Goal: Task Accomplishment & Management: Complete application form

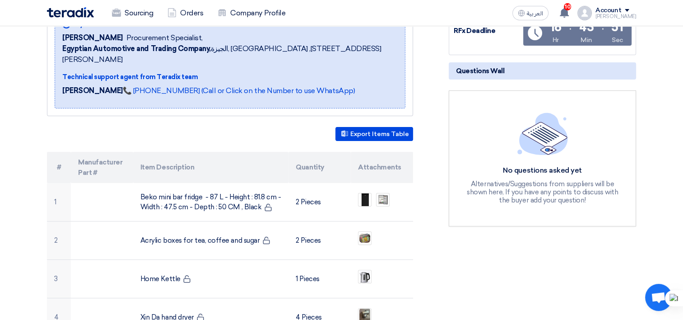
scroll to position [181, 0]
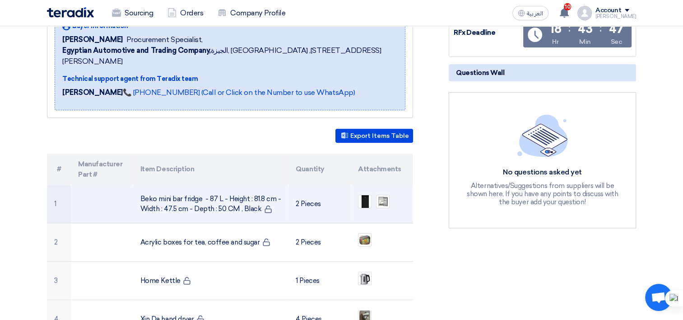
drag, startPoint x: 256, startPoint y: 195, endPoint x: 139, endPoint y: 182, distance: 117.7
click at [139, 185] on td "Beko mini bar fridge - 87 L - Height : 81.8 cm - Width : 47.5 cm - Depth : 50 C…" at bounding box center [211, 204] width 156 height 38
copy td "Beko mini bar fridge - 87 L - Height : 81.8 cm - Width : 47.5 cm - Depth : 50 C…"
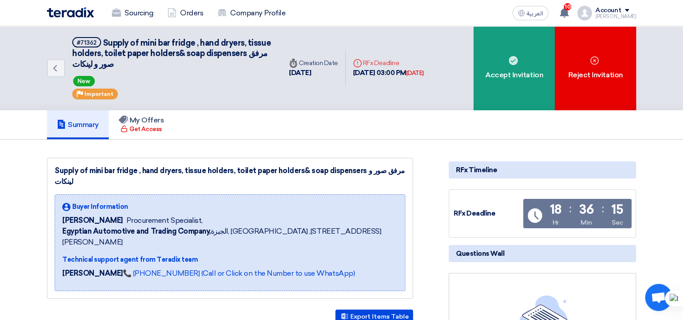
scroll to position [226, 0]
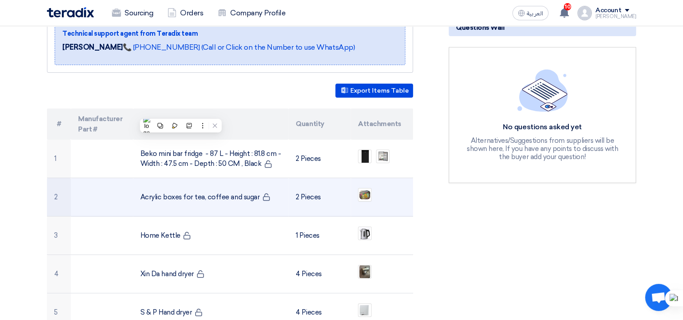
drag, startPoint x: 138, startPoint y: 186, endPoint x: 255, endPoint y: 189, distance: 116.5
click at [255, 189] on td "Acrylic boxes for tea, coffee and sugar" at bounding box center [211, 197] width 156 height 38
copy td "Acrylic boxes for tea, coffee and sugar"
click at [364, 189] on img at bounding box center [364, 194] width 13 height 11
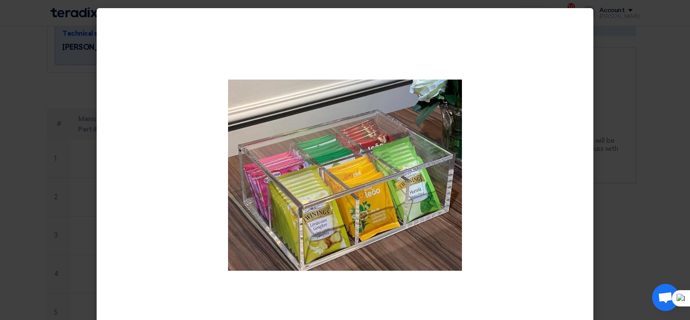
drag, startPoint x: 635, startPoint y: 78, endPoint x: 623, endPoint y: 91, distance: 17.6
click at [635, 78] on modal-container at bounding box center [345, 160] width 690 height 320
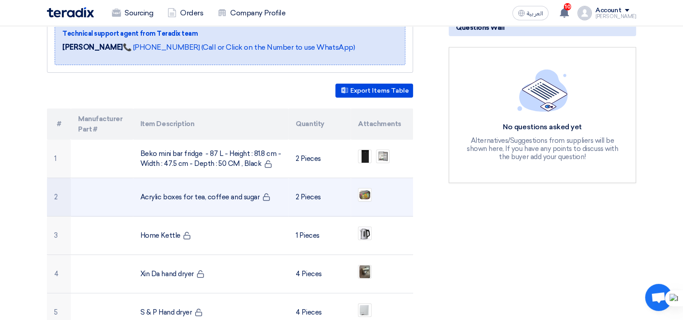
drag, startPoint x: 139, startPoint y: 186, endPoint x: 255, endPoint y: 187, distance: 115.6
click at [255, 187] on td "Acrylic boxes for tea, coffee and sugar" at bounding box center [211, 197] width 156 height 38
copy td "Acrylic boxes for tea, coffee and sugar"
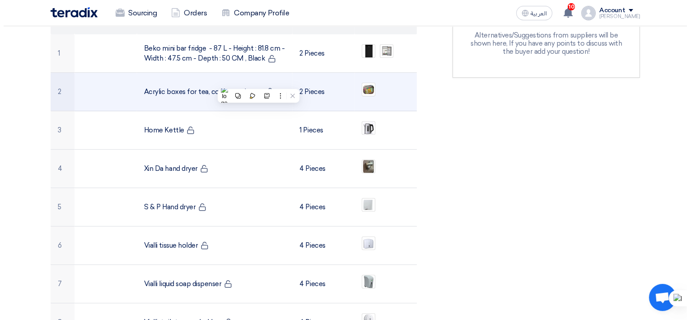
scroll to position [316, 0]
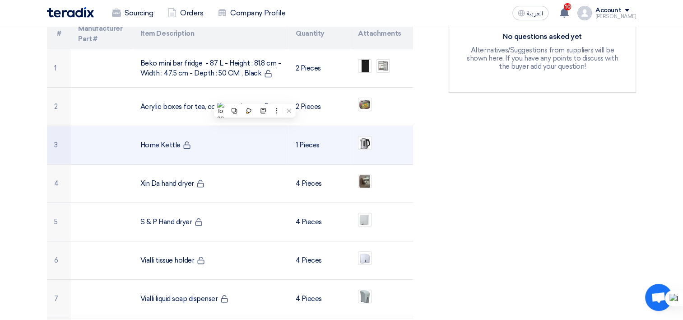
drag, startPoint x: 178, startPoint y: 134, endPoint x: 126, endPoint y: 135, distance: 51.5
click at [126, 135] on tr "3 Home Kettle 1 Pieces" at bounding box center [230, 145] width 366 height 38
copy tr "Home Kettle"
click at [368, 135] on img at bounding box center [364, 142] width 13 height 15
copy tr "Home Kettle"
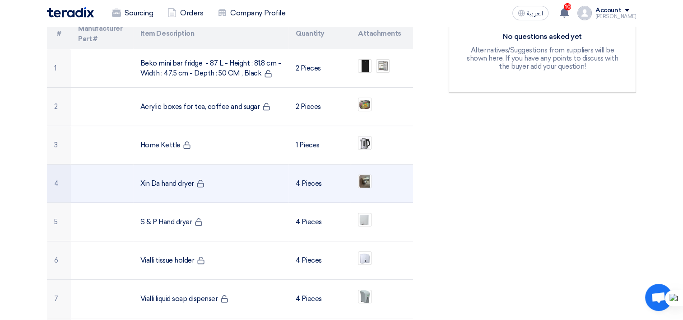
drag, startPoint x: 135, startPoint y: 170, endPoint x: 196, endPoint y: 179, distance: 61.6
click at [196, 179] on td "Xin Da hand dryer" at bounding box center [211, 183] width 156 height 38
copy td "Xin Da hand dryer"
click at [368, 173] on img at bounding box center [364, 181] width 13 height 16
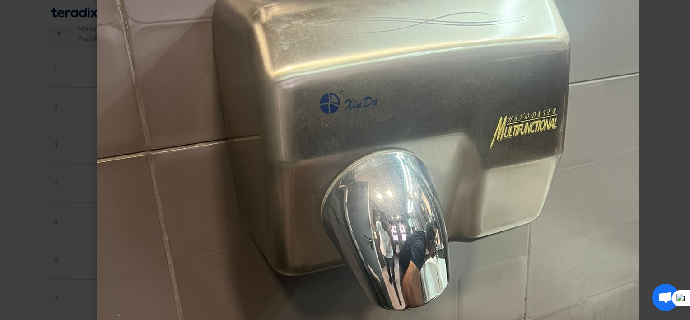
scroll to position [181, 0]
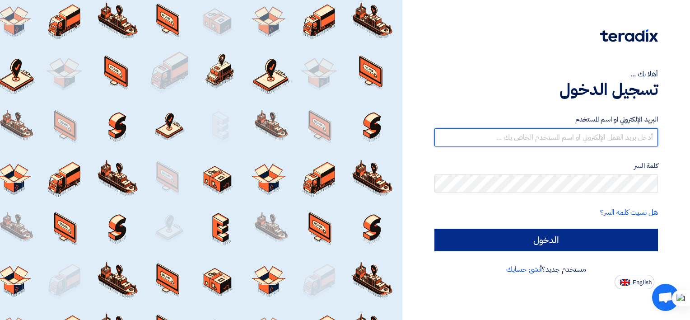
type input "mahmoud.fathy@brandmix-eg.com"
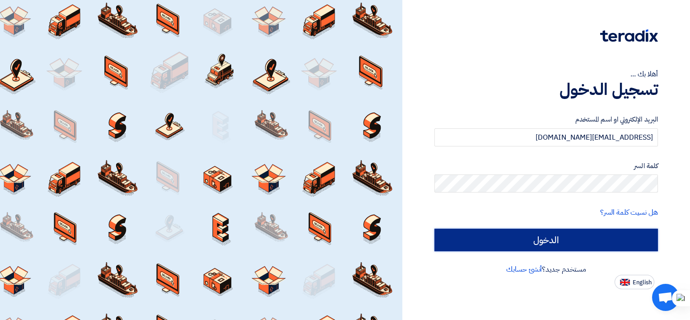
click at [501, 242] on input "الدخول" at bounding box center [545, 239] width 223 height 23
type input "Sign in"
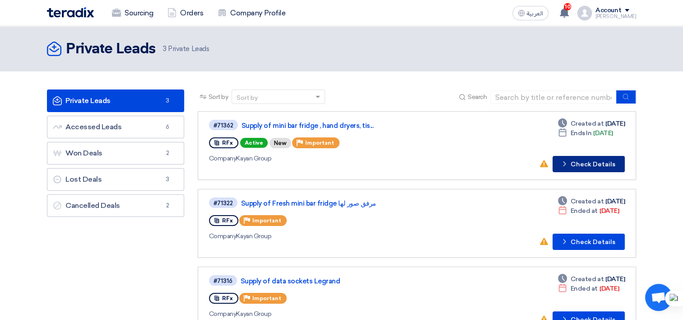
click at [575, 164] on button "Check details Check Details" at bounding box center [588, 164] width 72 height 16
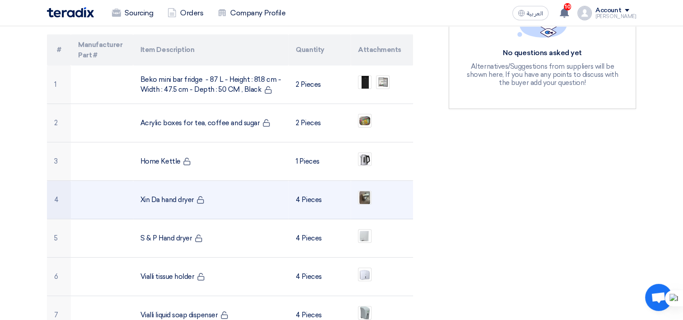
scroll to position [316, 0]
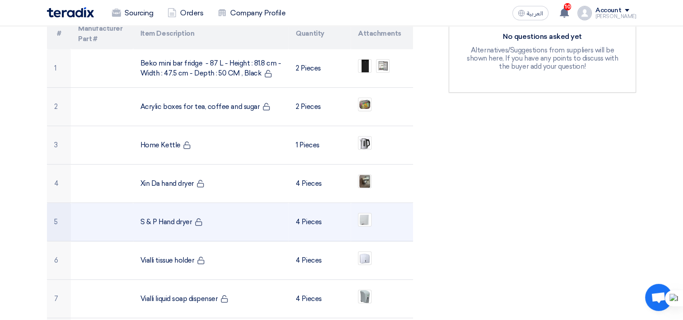
drag, startPoint x: 135, startPoint y: 211, endPoint x: 190, endPoint y: 215, distance: 54.3
click at [190, 215] on td "S & P Hand dryer" at bounding box center [211, 222] width 156 height 38
copy td "S & P Hand dryer"
click at [363, 213] on img at bounding box center [364, 220] width 13 height 14
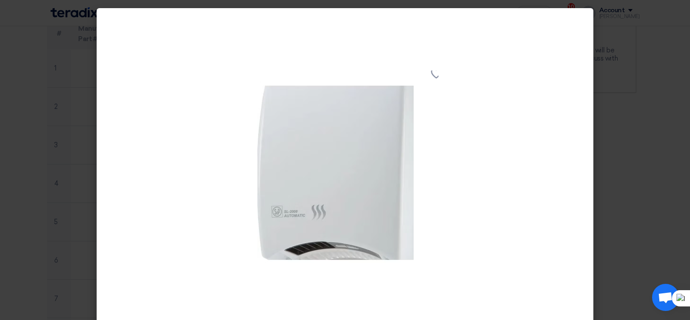
click at [608, 58] on modal-container at bounding box center [345, 160] width 690 height 320
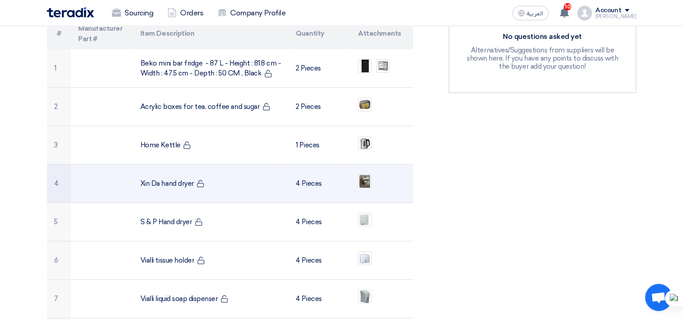
drag, startPoint x: 138, startPoint y: 174, endPoint x: 194, endPoint y: 179, distance: 56.2
click at [194, 179] on td "Xin Da hand dryer" at bounding box center [211, 183] width 156 height 38
copy td "Xin Da hand dryer"
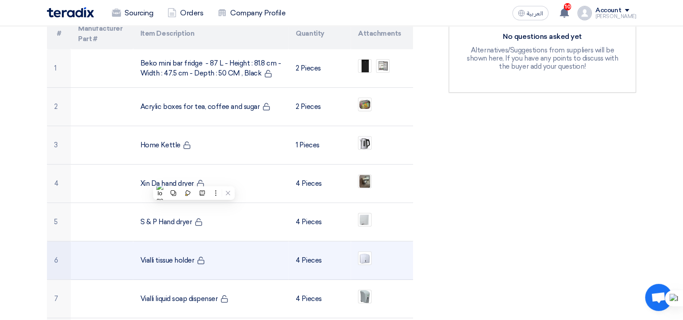
drag, startPoint x: 194, startPoint y: 248, endPoint x: 137, endPoint y: 248, distance: 57.3
click at [137, 248] on td "Vialli tissue holder" at bounding box center [211, 260] width 156 height 38
copy td "Vialli tissue holder"
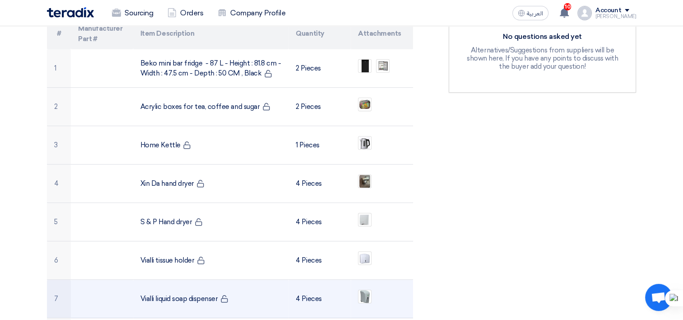
drag, startPoint x: 139, startPoint y: 287, endPoint x: 220, endPoint y: 290, distance: 80.9
click at [220, 290] on td "Vialli liquid soap dispenser" at bounding box center [211, 298] width 156 height 38
copy td "Vialli liquid soap dispenser"
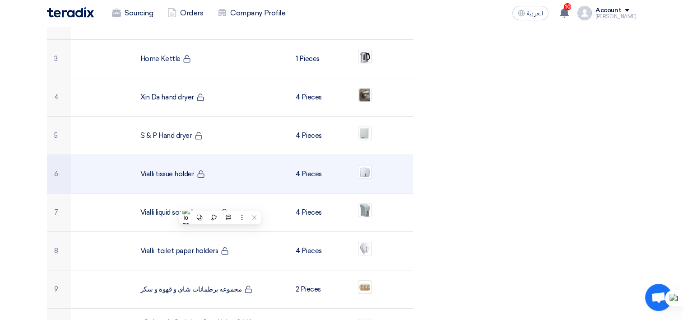
scroll to position [406, 0]
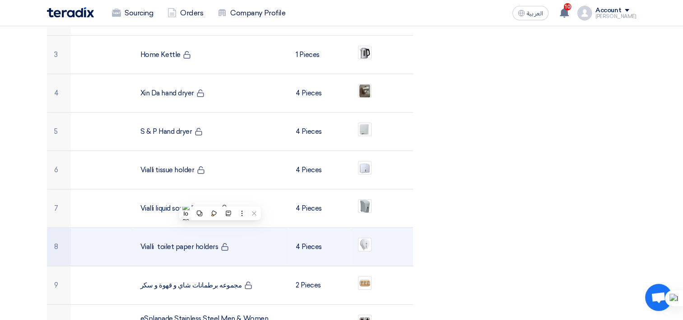
drag, startPoint x: 137, startPoint y: 235, endPoint x: 216, endPoint y: 242, distance: 79.3
click at [216, 242] on td "Vialli toilet paper holders" at bounding box center [211, 246] width 156 height 38
copy td "Vialli toilet paper holders"
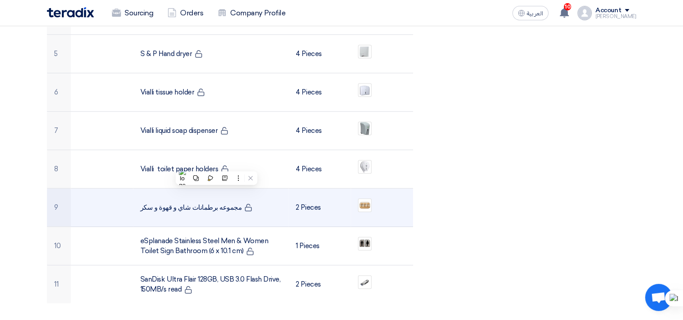
scroll to position [497, 0]
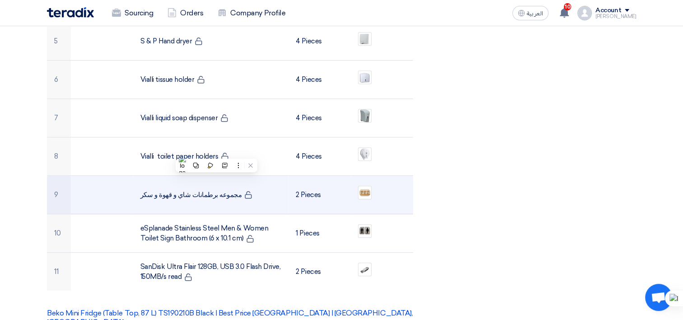
drag, startPoint x: 139, startPoint y: 182, endPoint x: 223, endPoint y: 186, distance: 84.5
click at [223, 186] on td "مجموعه برطمانات شاي و قهوة و سكر" at bounding box center [211, 195] width 156 height 38
click at [363, 188] on img at bounding box center [364, 192] width 13 height 9
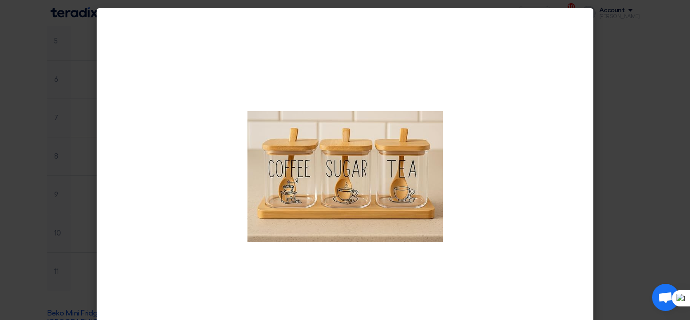
drag, startPoint x: 635, startPoint y: 98, endPoint x: 627, endPoint y: 108, distance: 12.8
click at [635, 98] on modal-container at bounding box center [345, 160] width 690 height 320
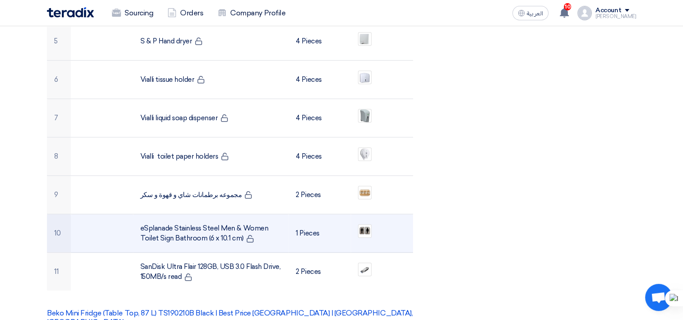
drag, startPoint x: 239, startPoint y: 227, endPoint x: 139, endPoint y: 213, distance: 100.2
click at [139, 214] on td "eSplanade Stainless Steel Men & Women Toilet Sign Bathroom (6 x 10.1 cm)" at bounding box center [211, 233] width 156 height 38
copy td "eSplanade Stainless Steel Men & Women Toilet Sign Bathroom (6 x 10.1 cm)"
click at [363, 225] on img at bounding box center [364, 230] width 13 height 10
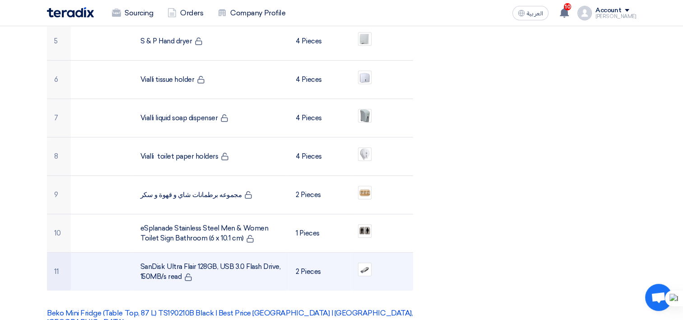
drag, startPoint x: 127, startPoint y: 252, endPoint x: 260, endPoint y: 269, distance: 133.4
click at [260, 269] on tr "11 SanDisk Ultra Flair 128GB, USB 3.0 Flash Drive, 150MB/s read 2 Pieces" at bounding box center [230, 271] width 366 height 38
copy tr "SanDisk Ultra Flair 128GB, USB 3.0 Flash Drive, 150MB/s read"
click at [357, 257] on td at bounding box center [382, 271] width 62 height 38
click at [363, 264] on img at bounding box center [364, 269] width 13 height 11
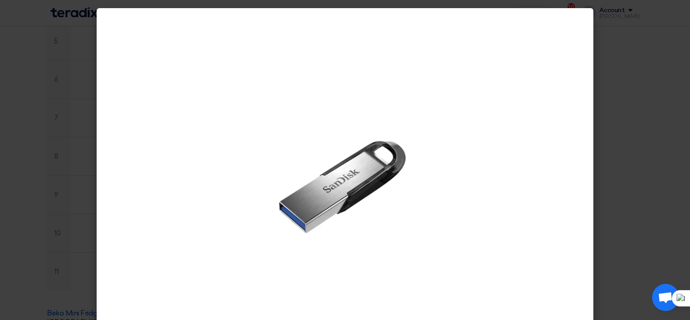
drag, startPoint x: 632, startPoint y: 125, endPoint x: 631, endPoint y: 142, distance: 16.8
click at [632, 125] on modal-container at bounding box center [345, 160] width 690 height 320
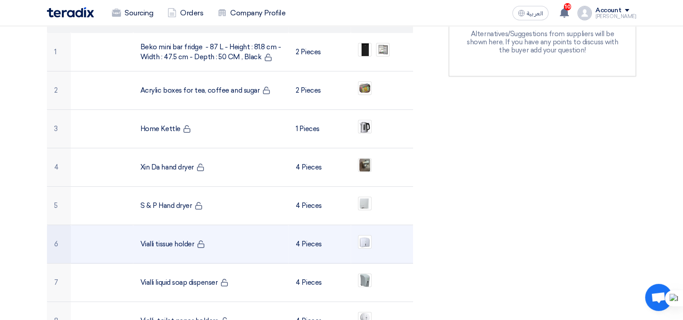
scroll to position [361, 0]
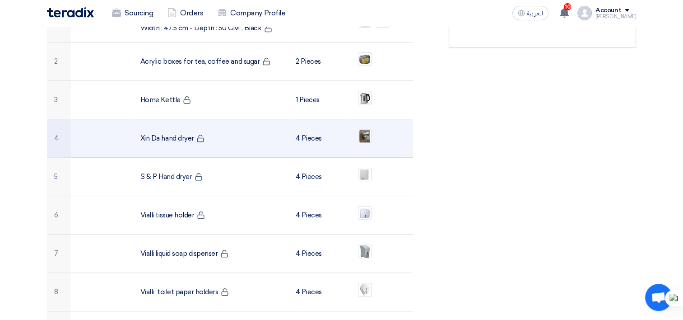
drag, startPoint x: 137, startPoint y: 128, endPoint x: 193, endPoint y: 132, distance: 56.1
click at [193, 132] on td "Xin Da hand dryer" at bounding box center [211, 138] width 156 height 38
copy td "Xin Da hand dryer"
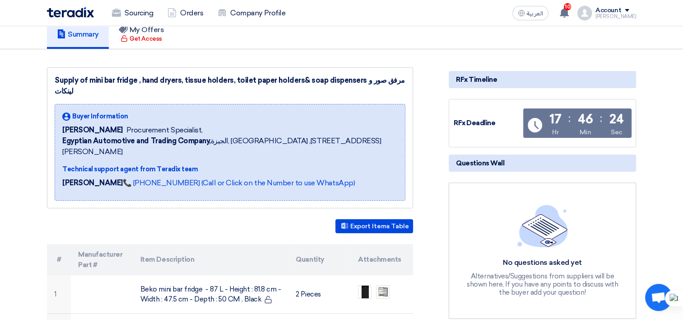
scroll to position [0, 0]
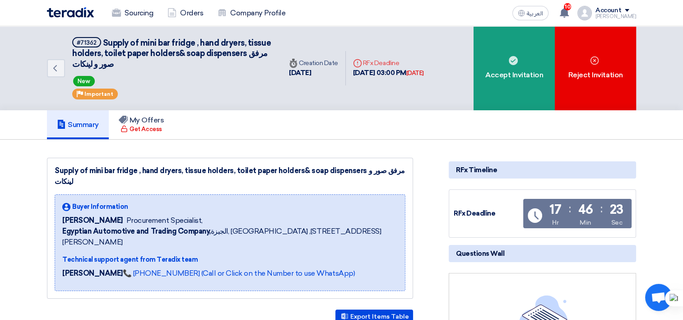
drag, startPoint x: 493, startPoint y: 81, endPoint x: 487, endPoint y: 110, distance: 29.5
click at [493, 81] on div "Accept Invitation" at bounding box center [513, 68] width 81 height 84
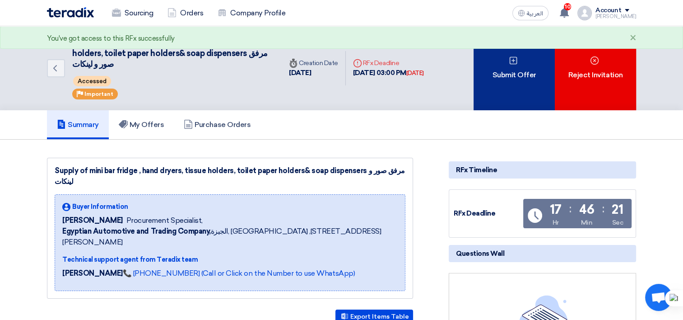
click at [494, 76] on div "Submit Offer" at bounding box center [513, 68] width 81 height 84
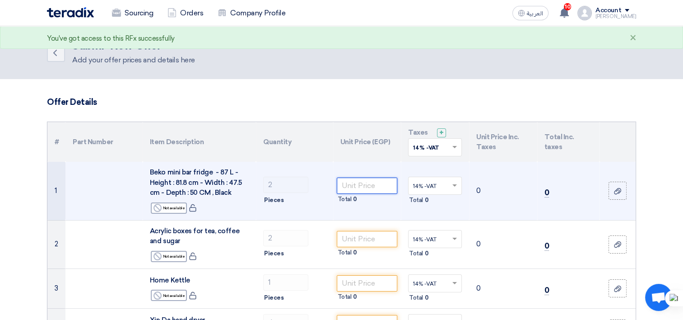
click at [372, 188] on input "number" at bounding box center [367, 185] width 61 height 16
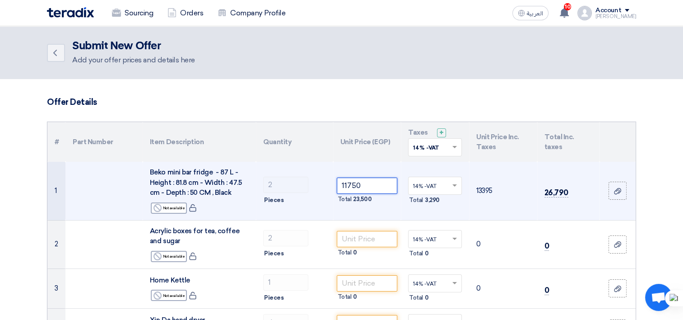
type input "11750"
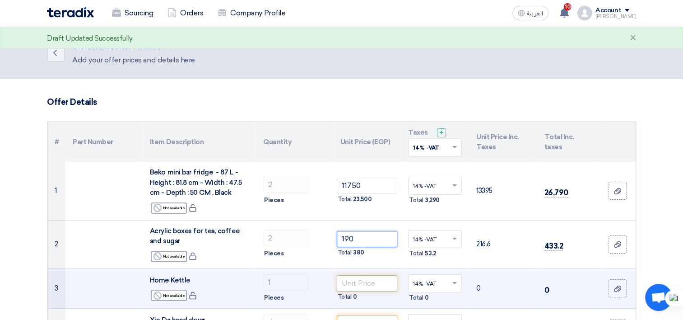
type input "190"
click at [352, 284] on input "number" at bounding box center [367, 283] width 61 height 16
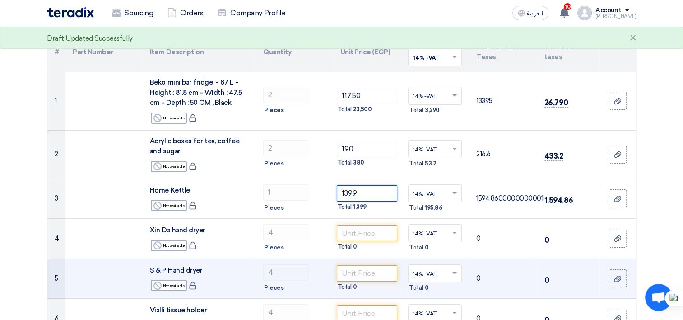
scroll to position [90, 0]
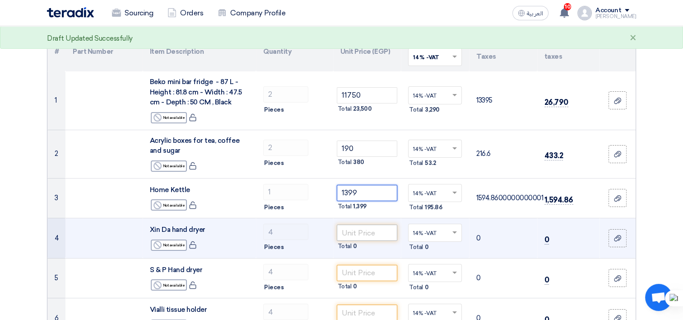
type input "1399"
click at [354, 237] on input "number" at bounding box center [367, 232] width 61 height 16
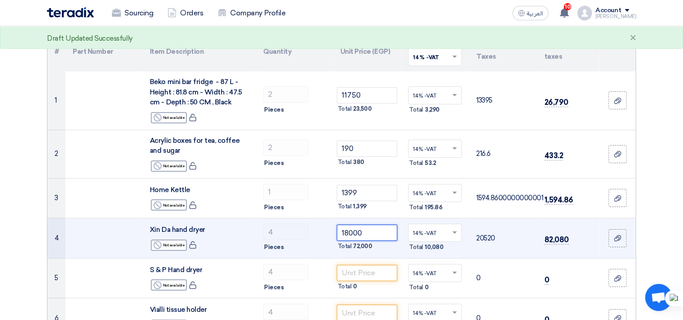
type input "18000"
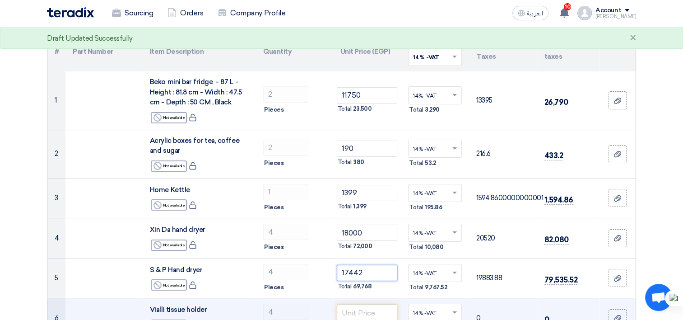
type input "17442"
click at [356, 312] on input "number" at bounding box center [367, 312] width 61 height 16
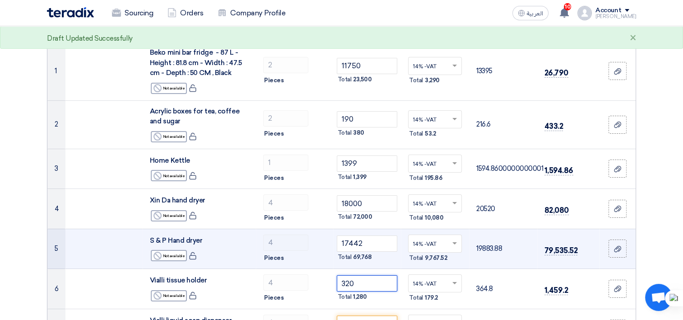
scroll to position [181, 0]
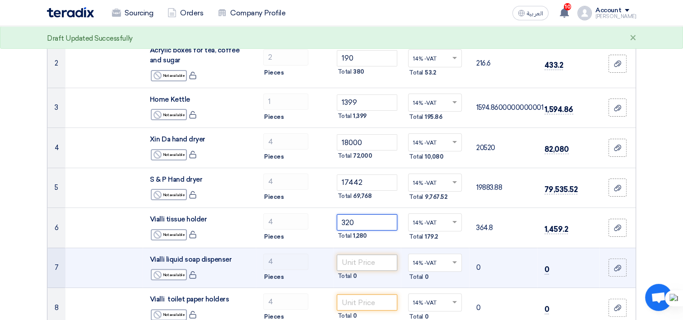
type input "320"
click at [348, 260] on input "number" at bounding box center [367, 262] width 61 height 16
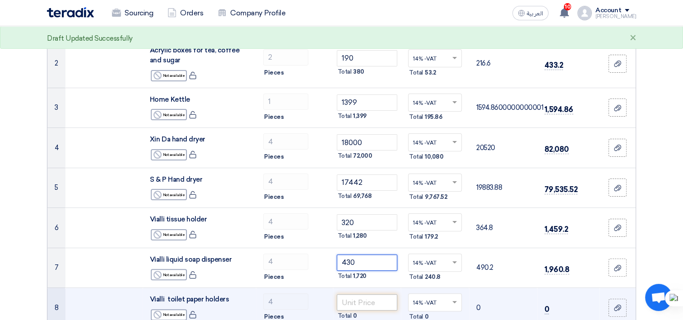
type input "430"
click at [348, 301] on input "number" at bounding box center [367, 302] width 61 height 16
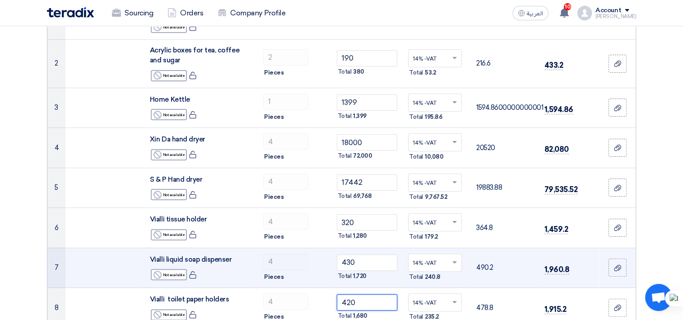
scroll to position [226, 0]
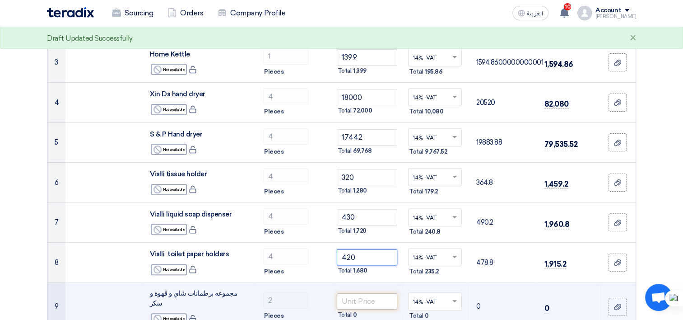
type input "420"
click at [356, 296] on input "number" at bounding box center [367, 301] width 61 height 16
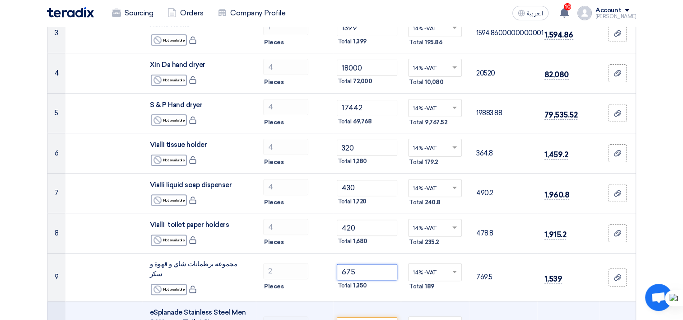
scroll to position [271, 0]
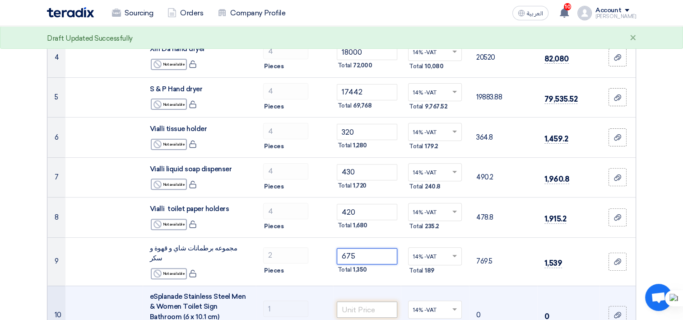
type input "675"
click at [363, 302] on input "number" at bounding box center [367, 309] width 61 height 16
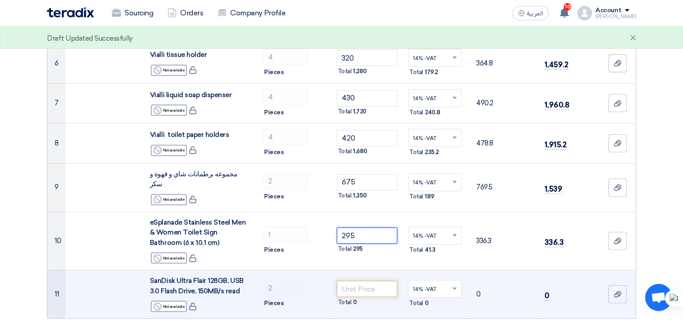
scroll to position [361, 0]
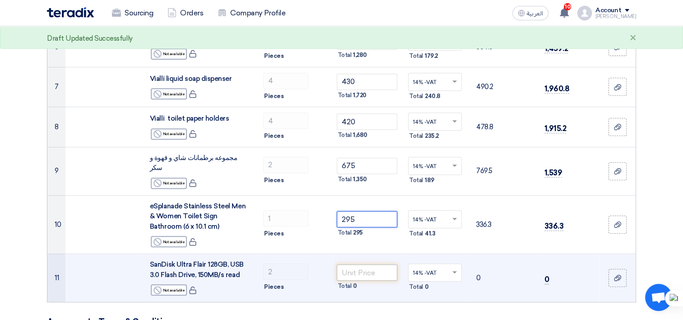
type input "295"
click at [368, 265] on input "number" at bounding box center [367, 272] width 61 height 16
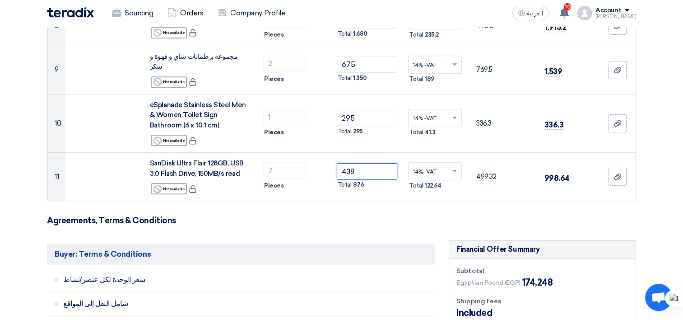
scroll to position [497, 0]
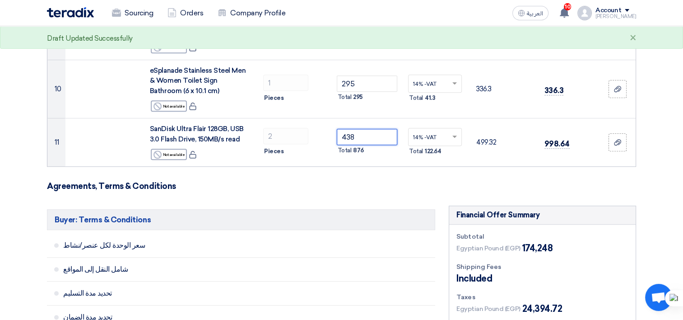
type input "438"
click at [402, 209] on h5 "Buyer: Terms & Conditions" at bounding box center [241, 219] width 388 height 21
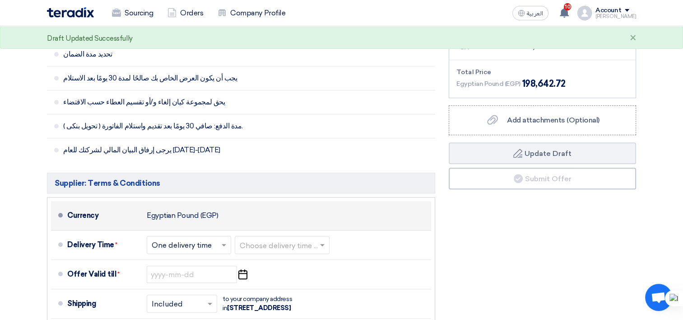
scroll to position [767, 0]
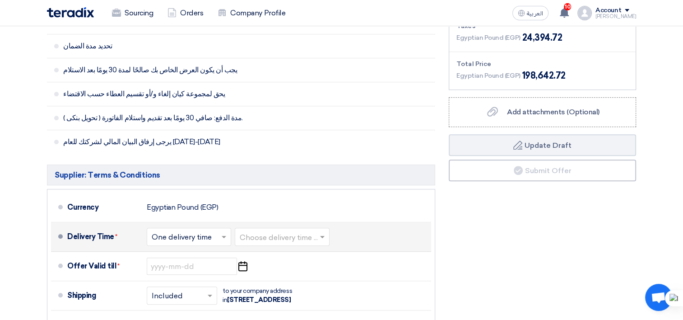
click at [325, 236] on span at bounding box center [322, 237] width 5 height 3
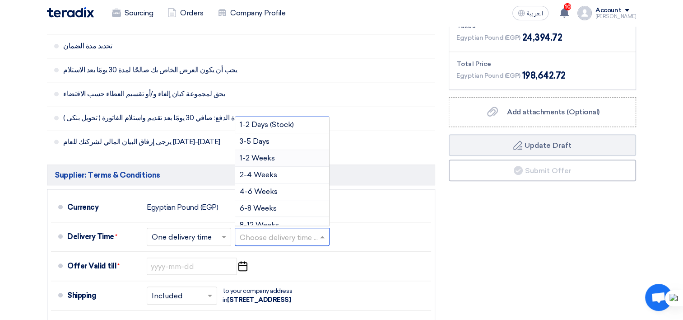
click at [275, 150] on div "1-2 Weeks" at bounding box center [282, 158] width 94 height 17
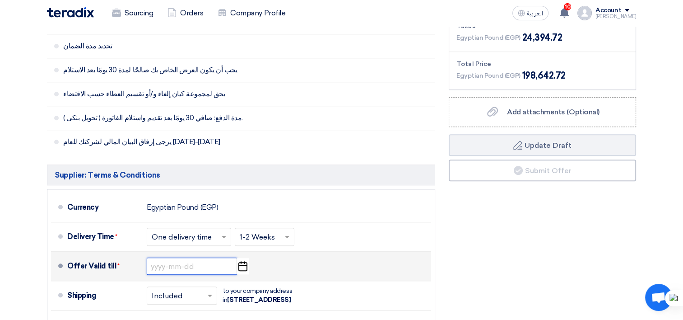
click at [195, 257] on input at bounding box center [192, 265] width 90 height 17
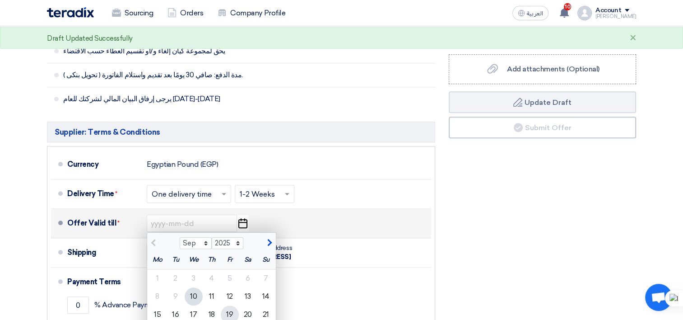
scroll to position [858, 0]
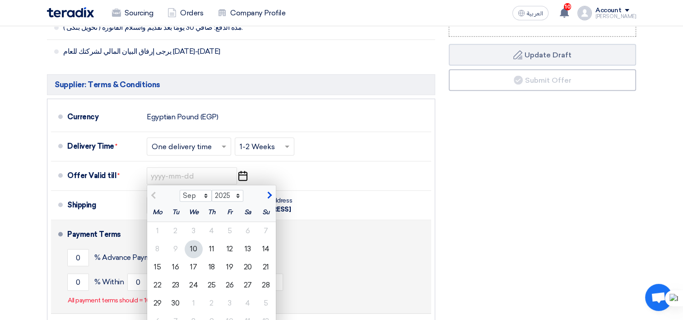
click at [159, 258] on div "15" at bounding box center [158, 267] width 18 height 18
type input "9/15/2025"
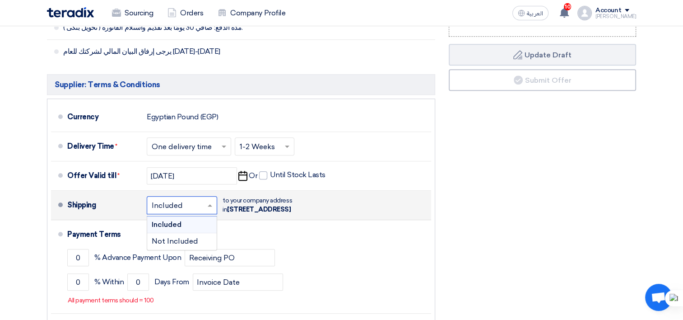
click at [206, 202] on span at bounding box center [210, 204] width 11 height 9
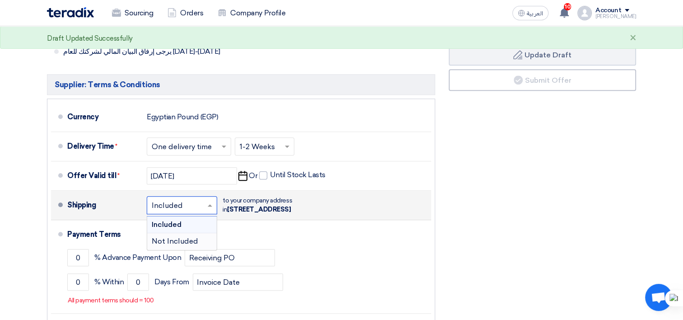
click at [191, 240] on span "Not Included" at bounding box center [175, 241] width 46 height 9
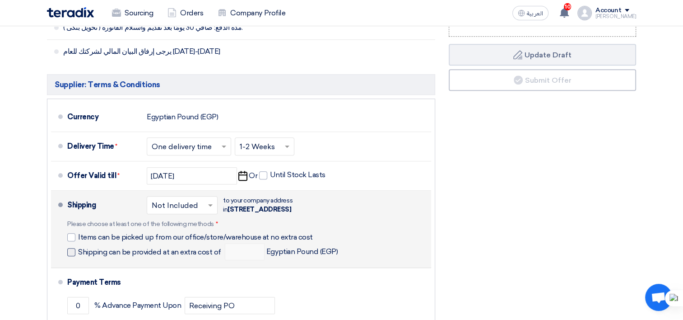
click at [75, 256] on span at bounding box center [71, 252] width 8 height 8
click at [78, 261] on input "Shipping can be provided at an extra cost of" at bounding box center [150, 255] width 145 height 17
checkbox input "true"
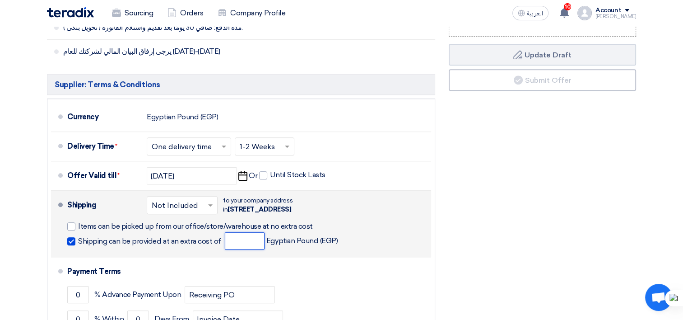
click at [251, 249] on input "number" at bounding box center [245, 240] width 40 height 17
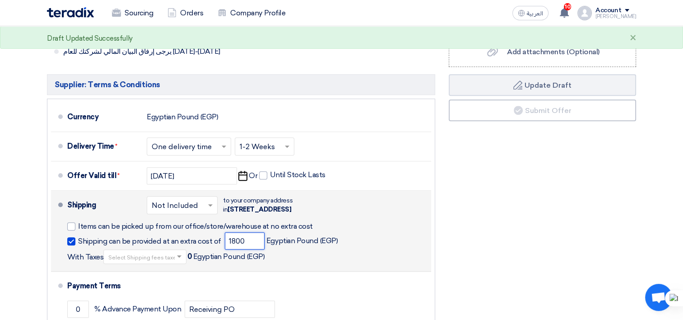
type input "1800"
click at [187, 261] on span "0" at bounding box center [189, 256] width 5 height 9
click at [175, 261] on span at bounding box center [180, 256] width 11 height 9
click at [149, 278] on div "14% -VAT" at bounding box center [145, 272] width 82 height 17
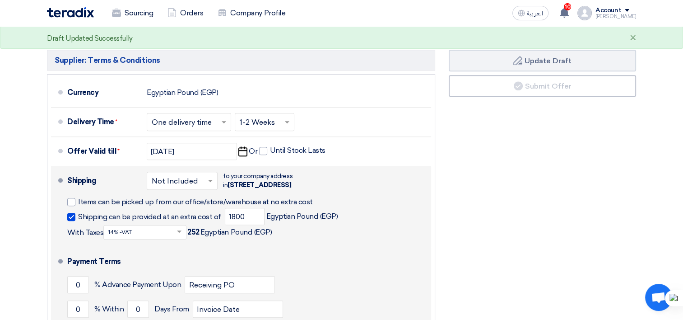
scroll to position [993, 0]
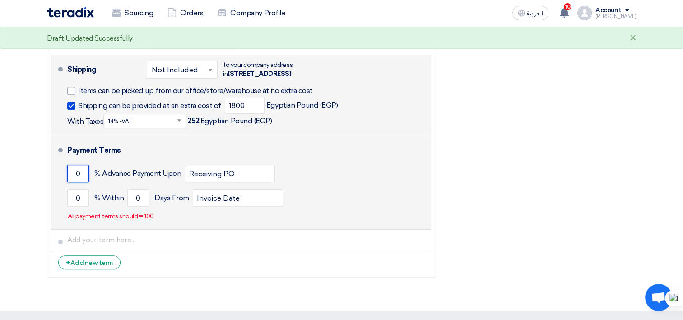
click at [74, 182] on input "0" at bounding box center [78, 173] width 22 height 17
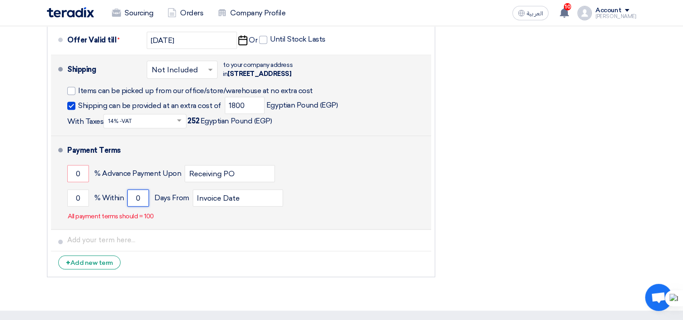
click at [133, 205] on input "0" at bounding box center [138, 197] width 22 height 17
type input "30"
click at [235, 219] on div "Payment Terms 0 % Advance Payment Upon Receiving PO 0 % Within 30 Invoice Date" at bounding box center [247, 182] width 360 height 86
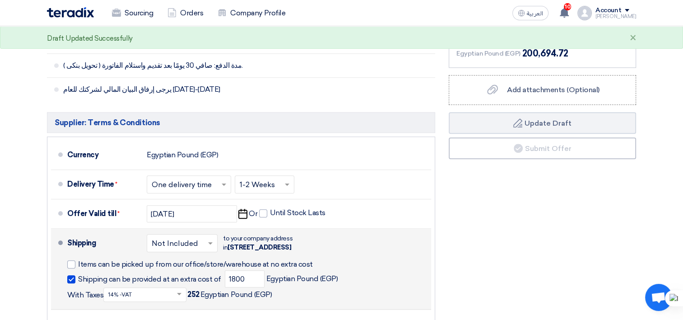
scroll to position [767, 0]
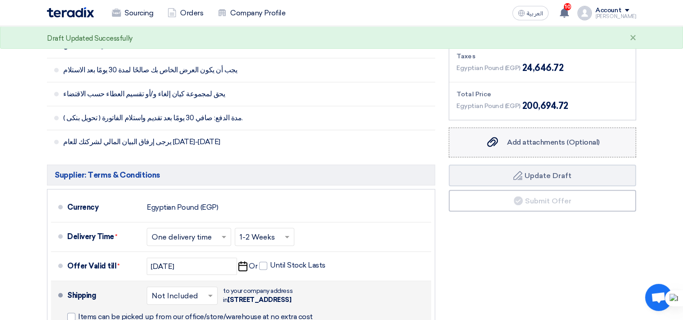
click at [551, 127] on label "Add attachments (Optional) Add attachments (Optional)" at bounding box center [542, 142] width 187 height 30
click at [0, 0] on input "Add attachments (Optional) Add attachments (Optional)" at bounding box center [0, 0] width 0 height 0
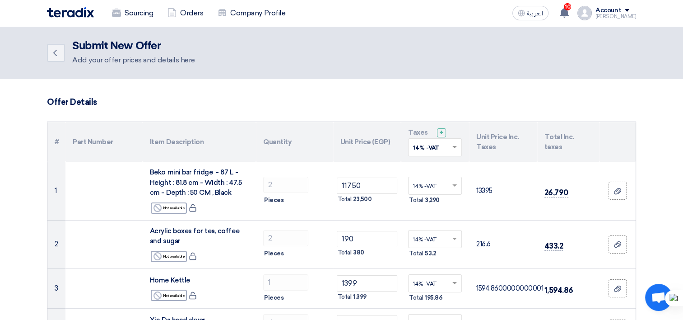
scroll to position [772, 0]
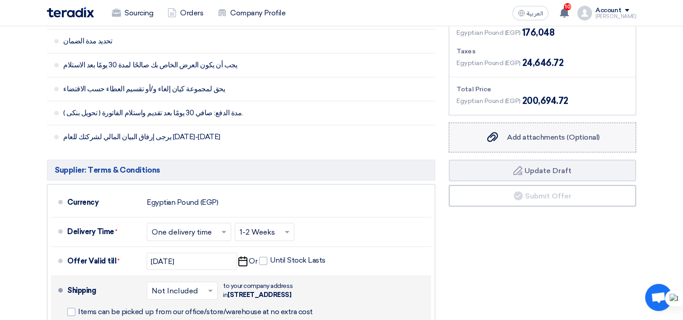
click at [569, 133] on span "Add attachments (Optional)" at bounding box center [553, 137] width 93 height 9
click at [0, 0] on input "Add attachments (Optional) Add attachments (Optional)" at bounding box center [0, 0] width 0 height 0
click at [561, 133] on span "Add attachments (Optional)" at bounding box center [553, 137] width 93 height 9
click at [0, 0] on input "Add attachments (Optional) Add attachments (Optional)" at bounding box center [0, 0] width 0 height 0
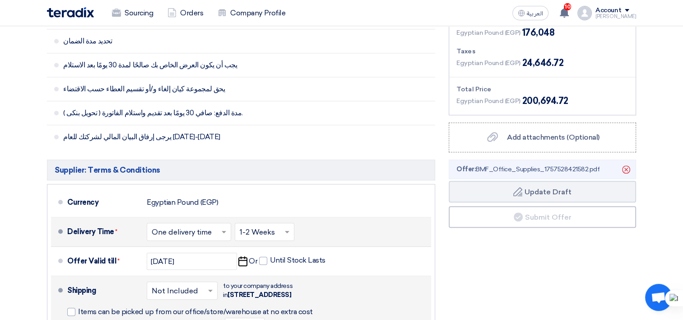
click at [223, 227] on span at bounding box center [224, 231] width 11 height 9
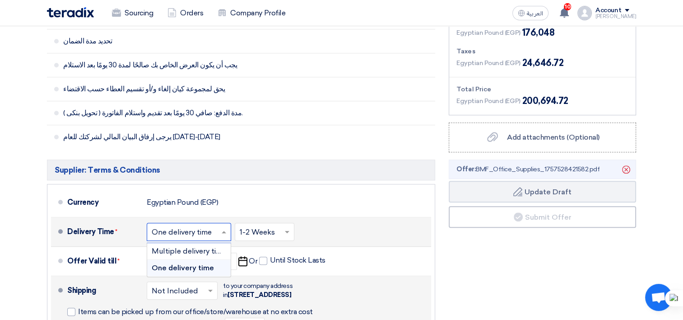
click at [204, 263] on span "One delivery time" at bounding box center [183, 267] width 62 height 9
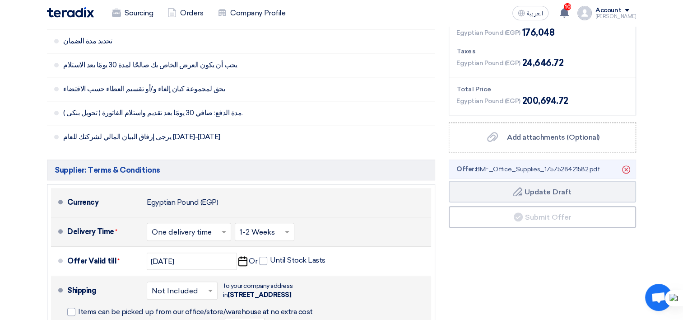
click at [206, 201] on div "Currency Egyptian Pound (EGP)" at bounding box center [247, 202] width 360 height 22
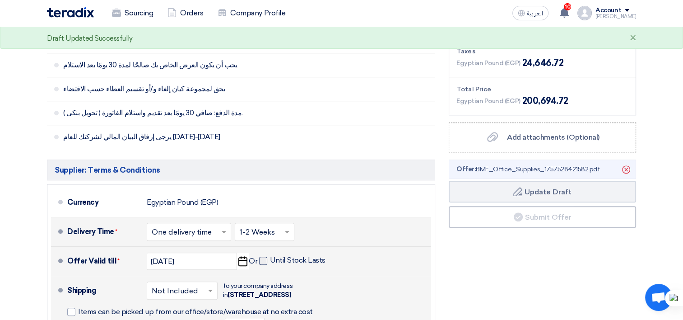
click at [265, 256] on span at bounding box center [263, 260] width 8 height 8
click at [270, 255] on input "Until Stock Lasts" at bounding box center [298, 263] width 57 height 17
checkbox input "true"
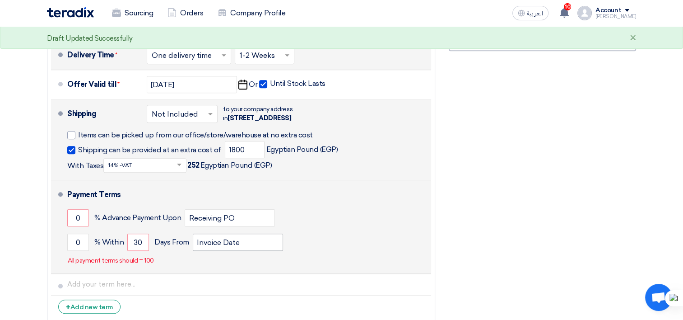
scroll to position [953, 0]
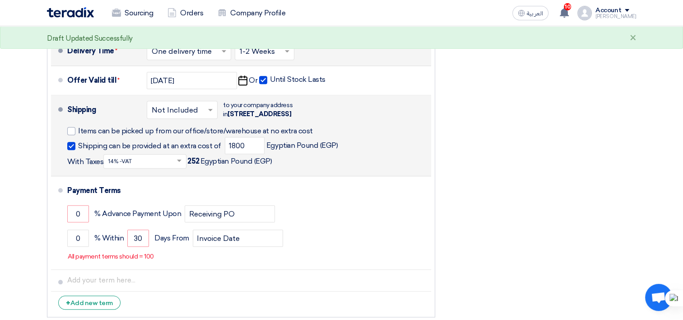
click at [204, 112] on input "text" at bounding box center [183, 110] width 62 height 13
click at [195, 143] on span "Not Included" at bounding box center [174, 145] width 45 height 9
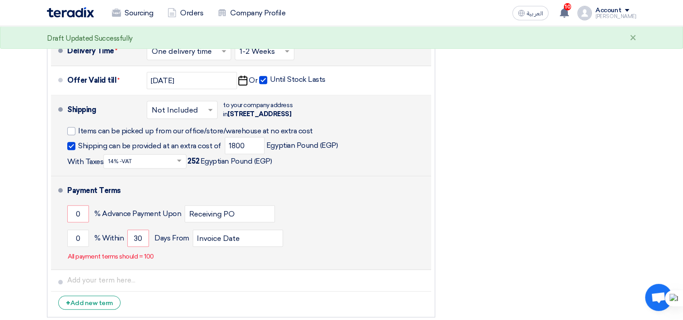
click at [185, 197] on div "Payment Terms" at bounding box center [243, 191] width 353 height 22
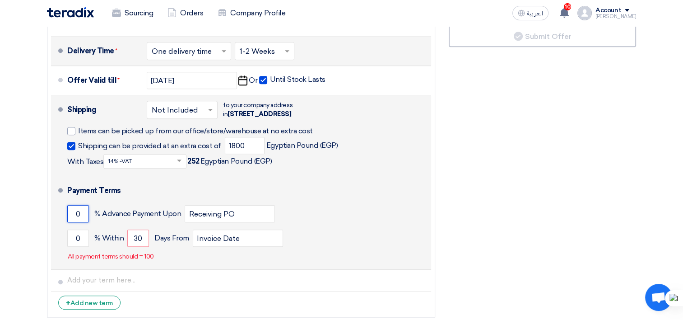
click at [73, 218] on input "0" at bounding box center [78, 213] width 22 height 17
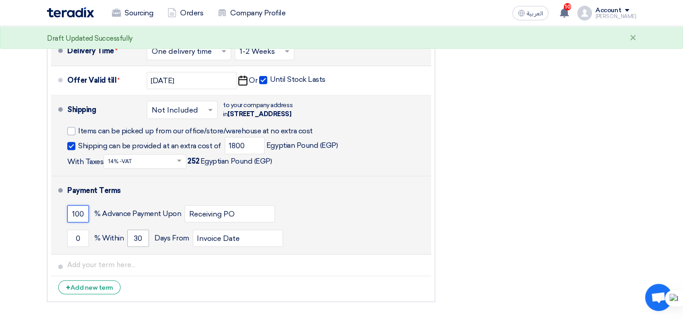
type input "100"
click at [135, 246] on input "30" at bounding box center [138, 237] width 22 height 17
drag, startPoint x: 139, startPoint y: 246, endPoint x: 133, endPoint y: 246, distance: 5.4
click at [133, 246] on input "30" at bounding box center [138, 237] width 22 height 17
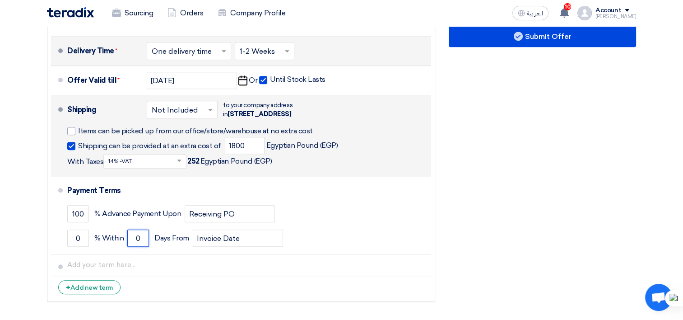
type input "0"
drag, startPoint x: 533, startPoint y: 173, endPoint x: 534, endPoint y: 178, distance: 4.7
click at [533, 173] on div "Financial Offer Summary Subtotal Egyptian Pound (EGP) 174,248 Shipping Fees" at bounding box center [542, 27] width 201 height 557
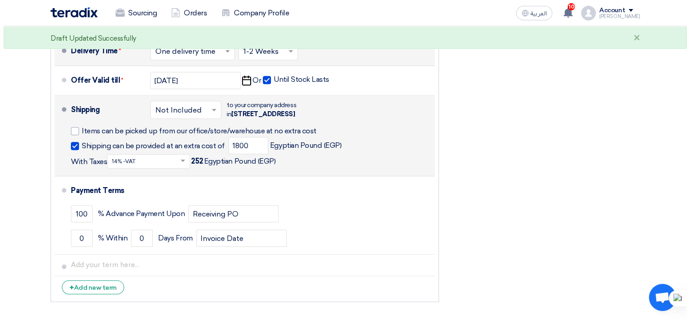
scroll to position [908, 0]
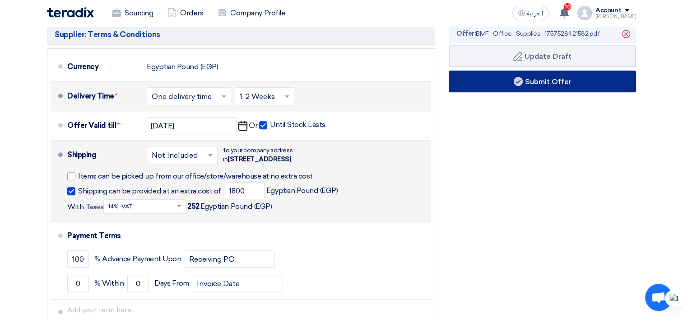
click at [501, 78] on button "Submit Offer" at bounding box center [542, 81] width 187 height 22
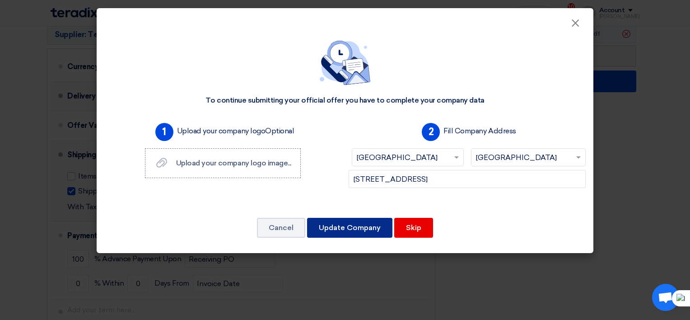
click at [359, 229] on button "Update Company" at bounding box center [349, 228] width 85 height 20
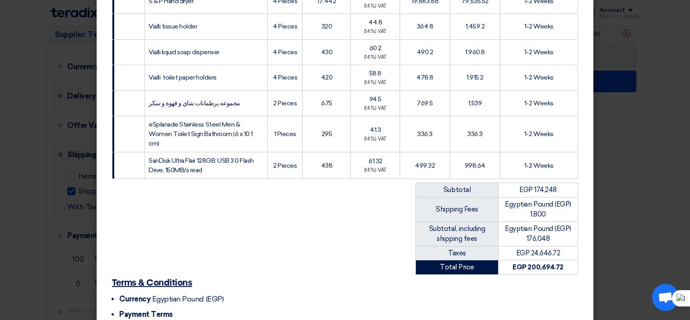
scroll to position [405, 0]
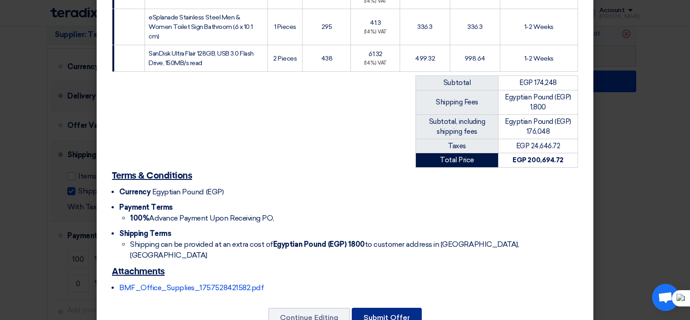
drag, startPoint x: 389, startPoint y: 281, endPoint x: 392, endPoint y: 285, distance: 4.8
click at [389, 307] on button "Submit Offer" at bounding box center [387, 317] width 70 height 20
